Goal: Find specific page/section: Find specific page/section

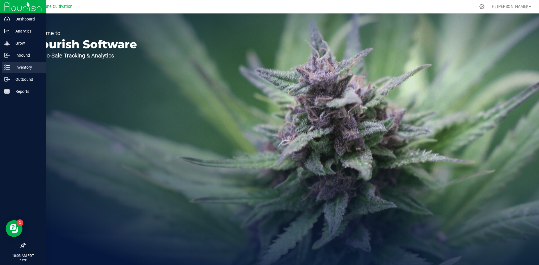
click at [10, 67] on line at bounding box center [7, 67] width 3 height 0
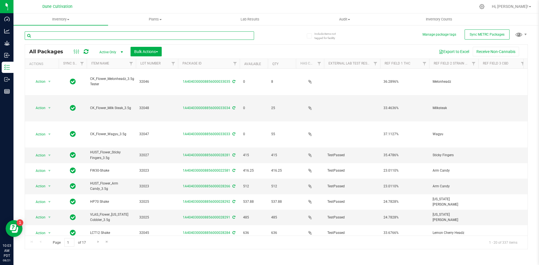
click at [98, 37] on input "text" at bounding box center [140, 35] width 230 height 8
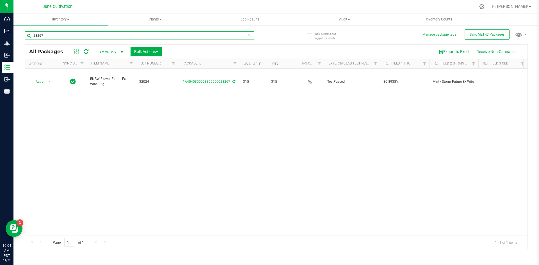
type input "28267"
